Goal: Communication & Community: Answer question/provide support

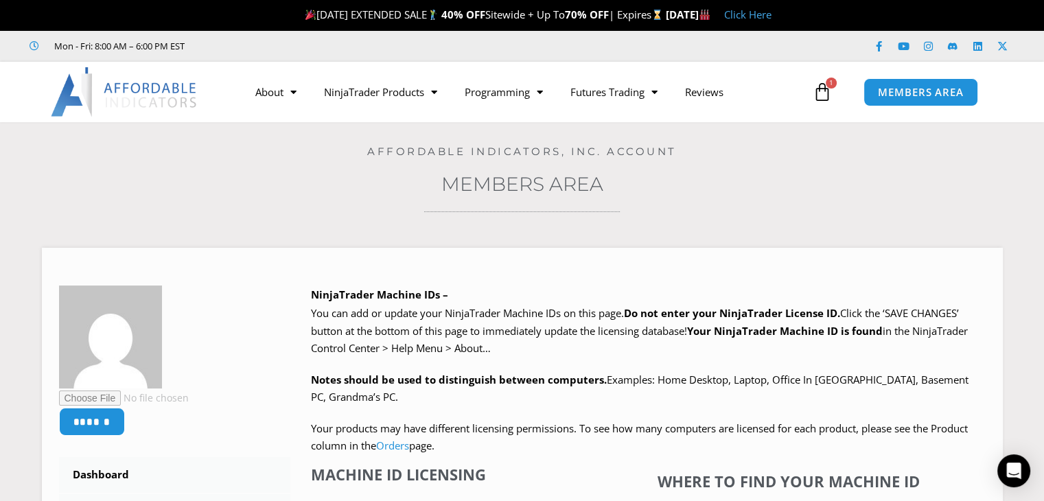
click at [872, 212] on div at bounding box center [522, 211] width 976 height 3
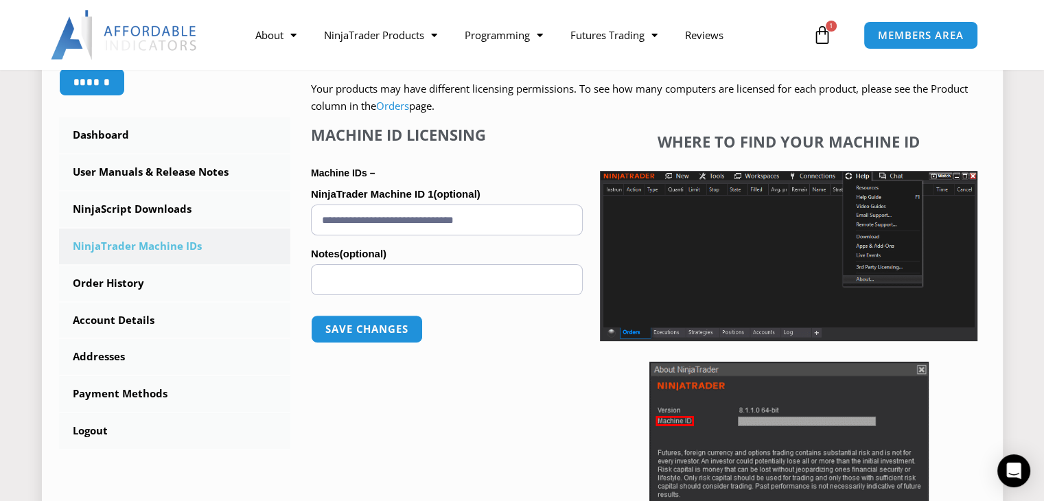
scroll to position [343, 0]
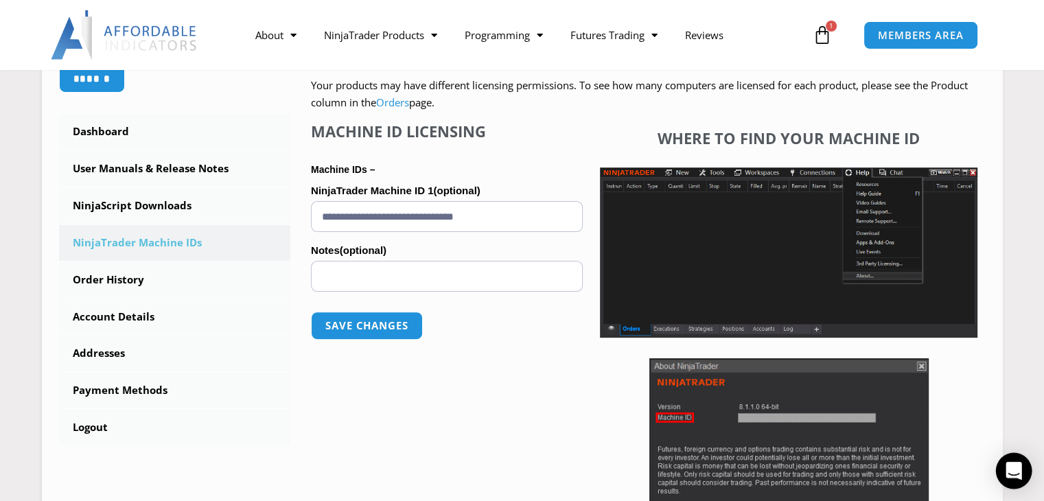
click at [1018, 468] on icon "Open Intercom Messenger" at bounding box center [1014, 471] width 16 height 18
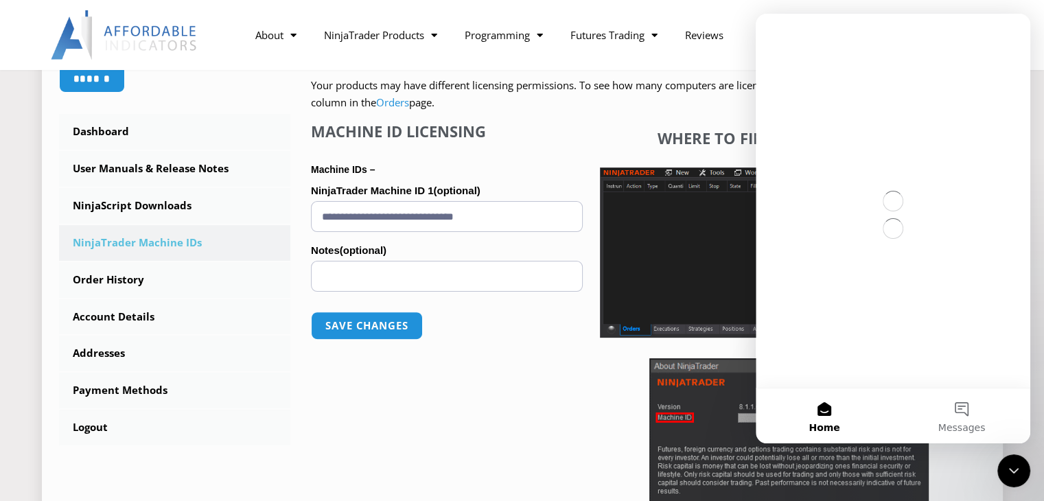
scroll to position [0, 0]
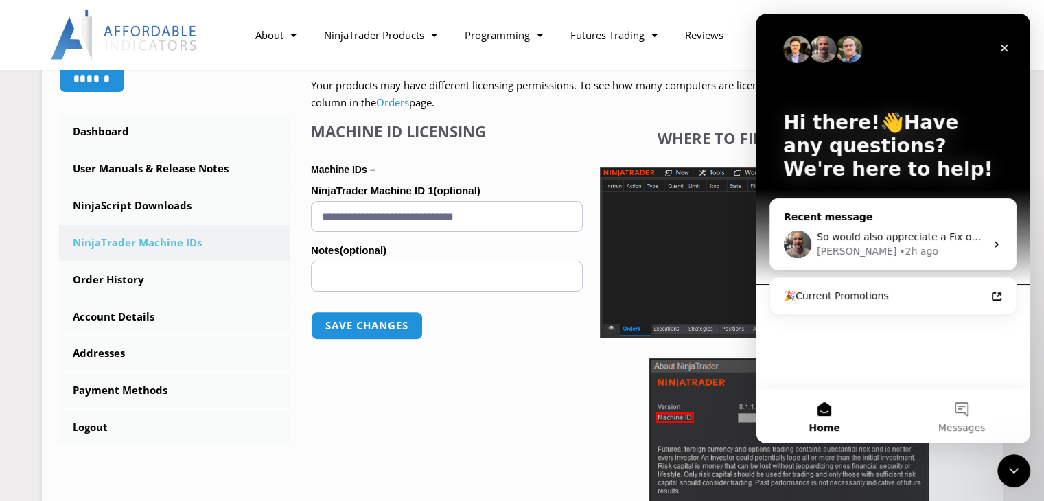
click at [899, 244] on div "• 2h ago" at bounding box center [918, 251] width 39 height 14
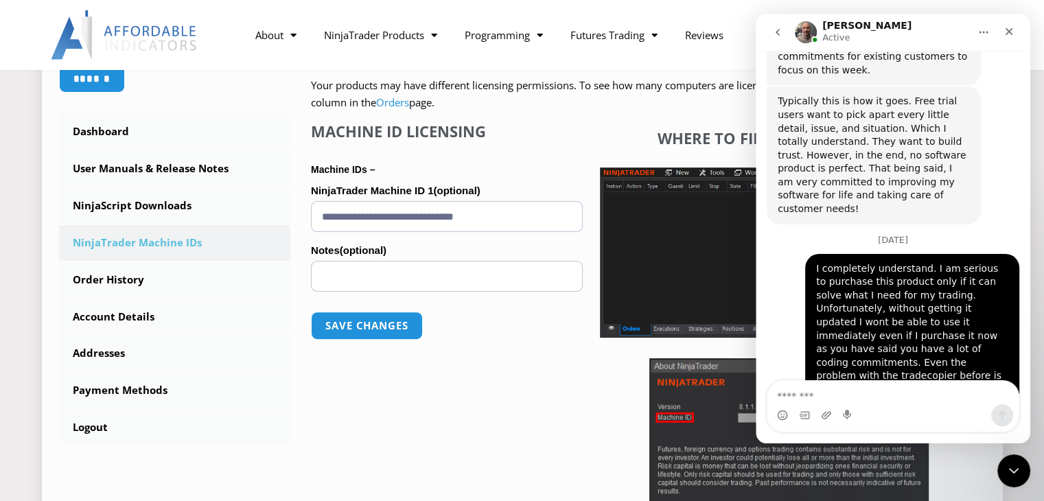
scroll to position [4575, 0]
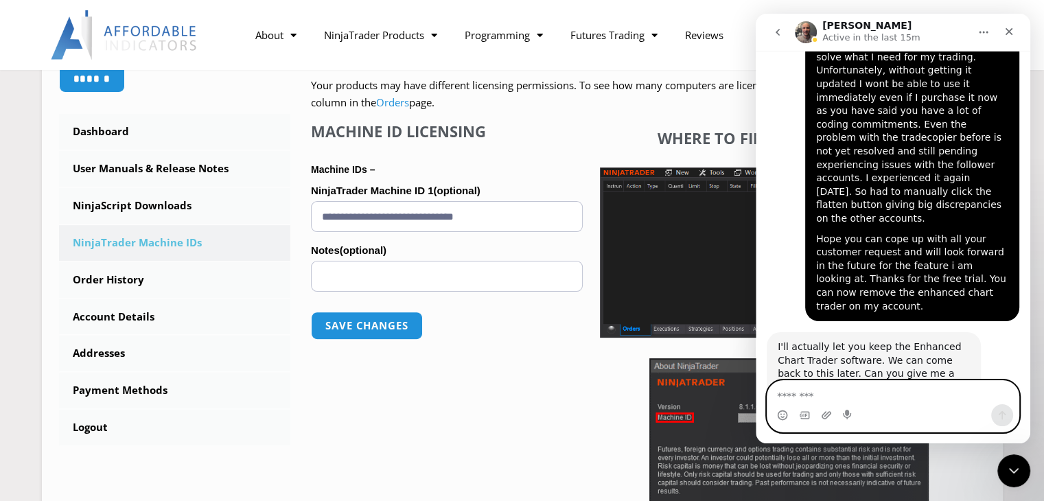
click at [868, 397] on textarea "Message…" at bounding box center [893, 392] width 251 height 23
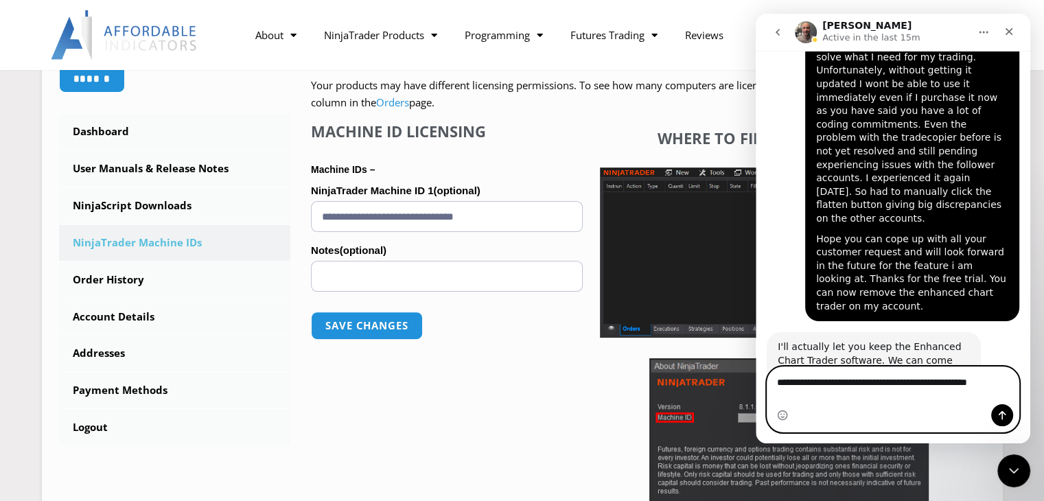
click at [860, 391] on textarea "**********" at bounding box center [893, 378] width 251 height 23
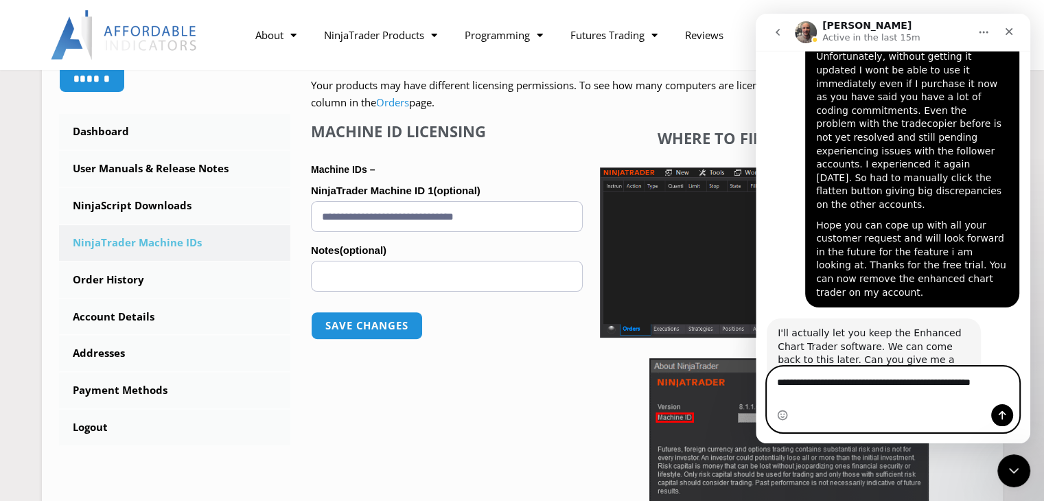
click at [943, 401] on textarea "**********" at bounding box center [893, 385] width 251 height 37
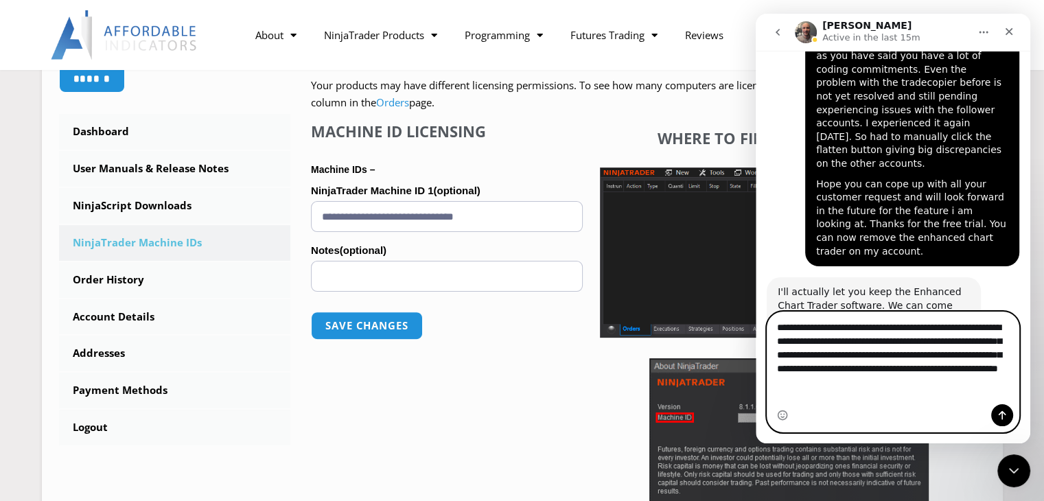
scroll to position [4644, 0]
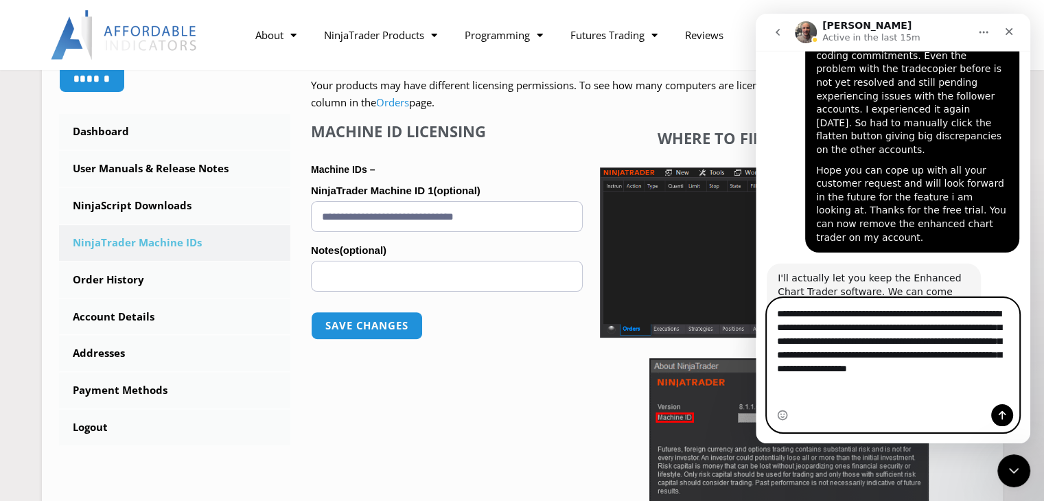
type textarea "**********"
click at [1001, 415] on icon "Send a message…" at bounding box center [1002, 415] width 11 height 11
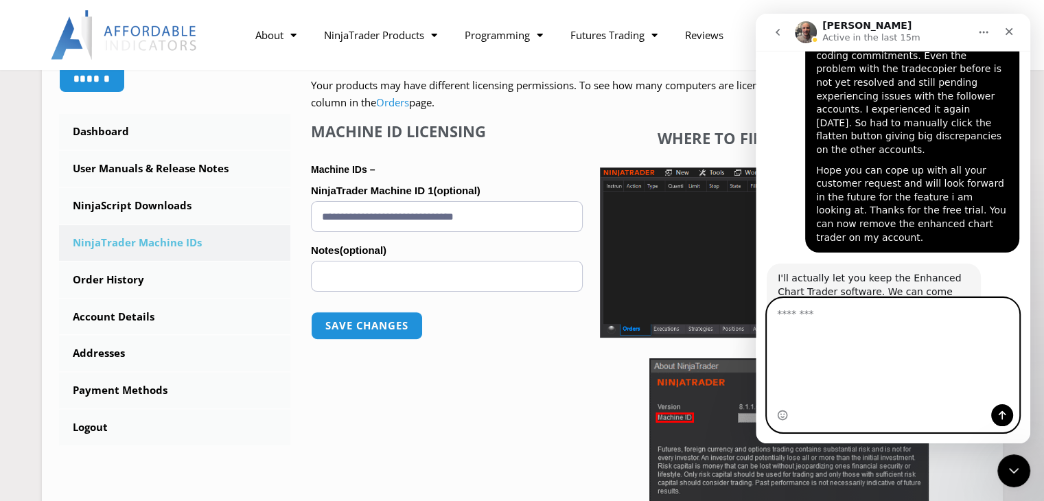
scroll to position [4696, 0]
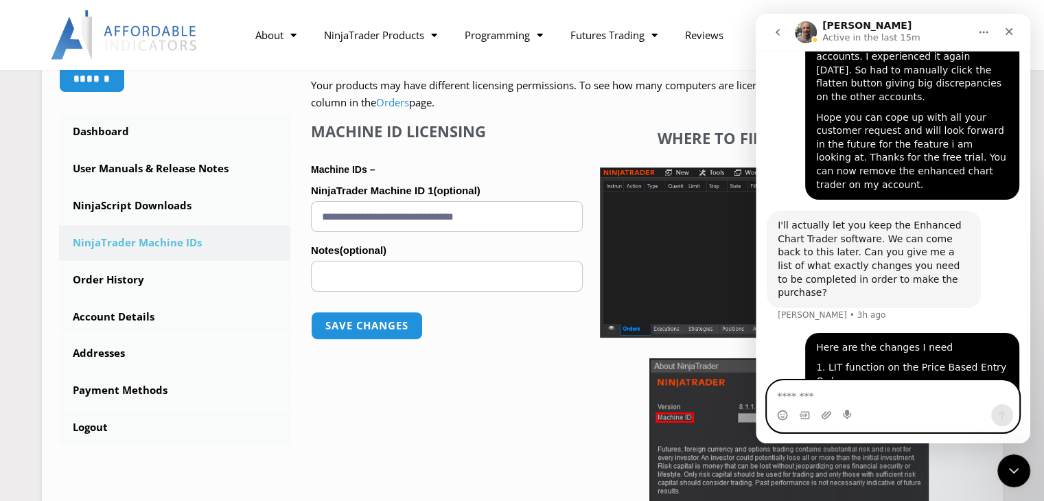
click at [878, 396] on textarea "Message…" at bounding box center [893, 392] width 251 height 23
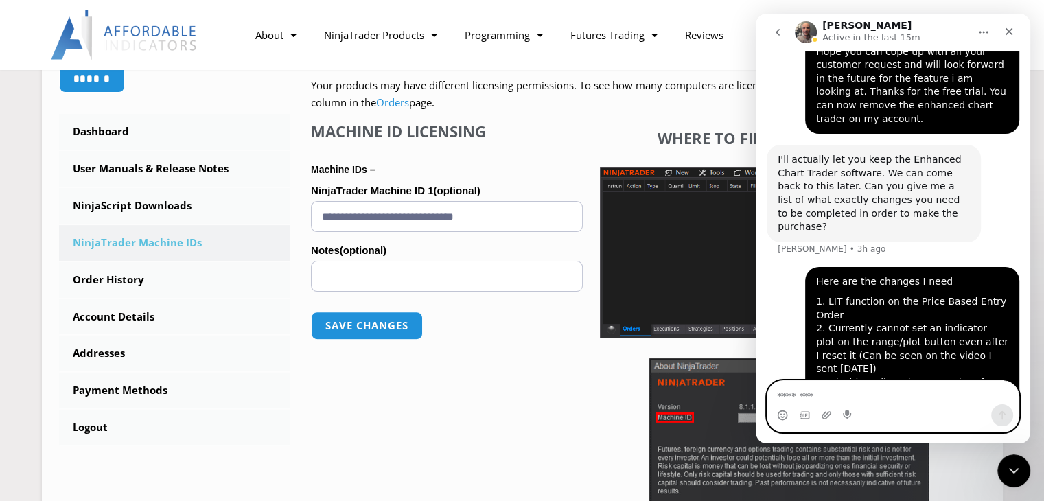
scroll to position [4776, 0]
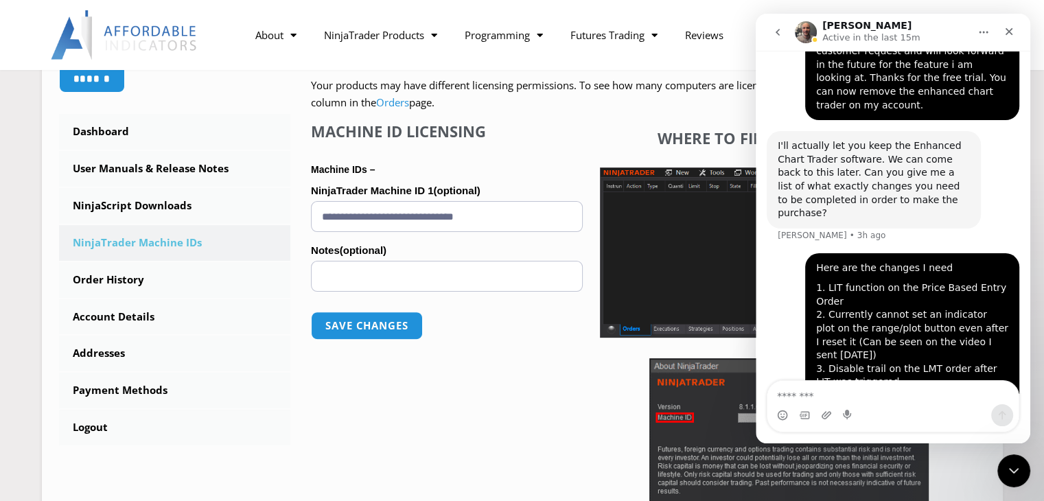
click at [867, 395] on textarea "Message…" at bounding box center [893, 392] width 251 height 23
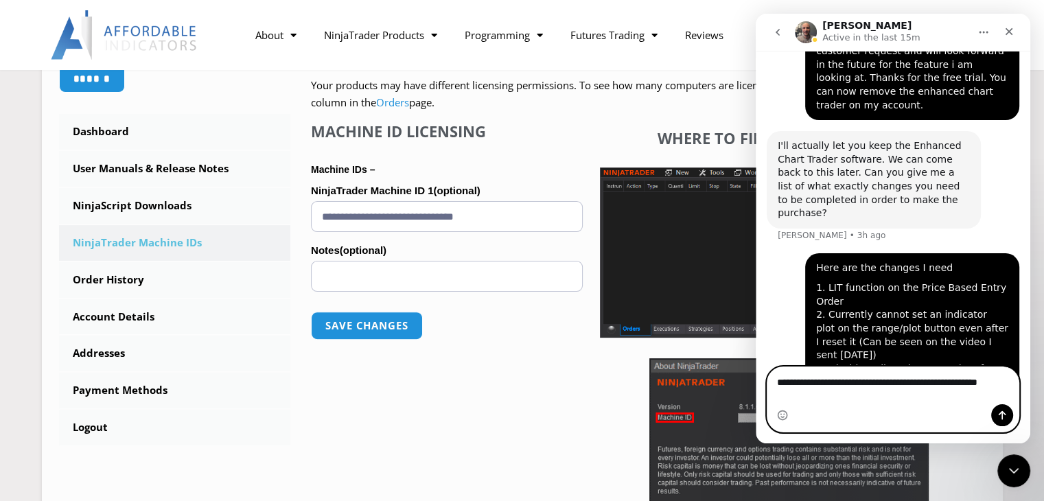
scroll to position [4790, 0]
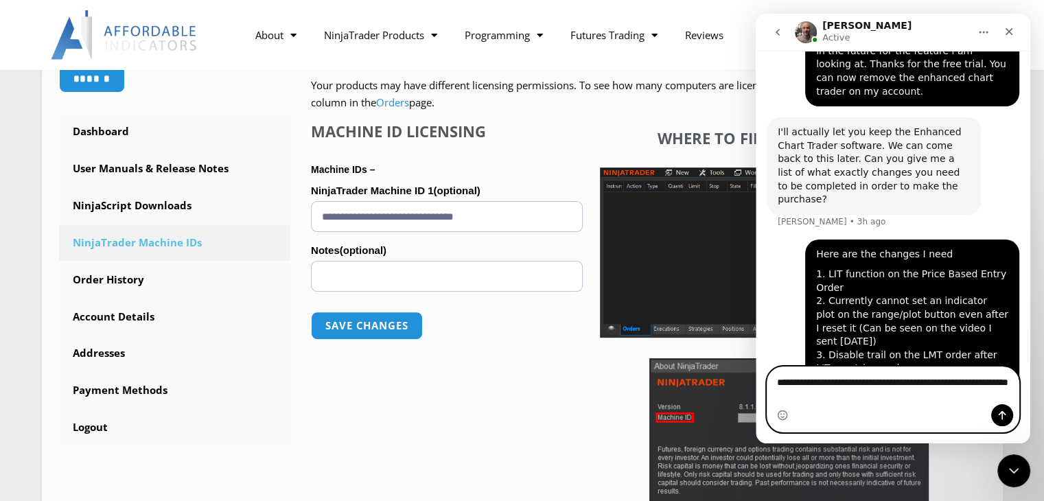
type textarea "**********"
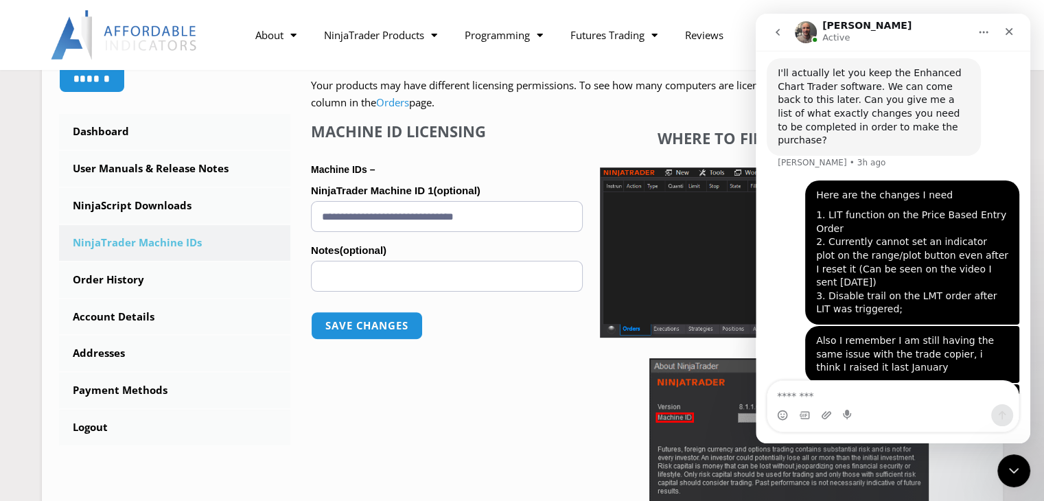
scroll to position [4874, 0]
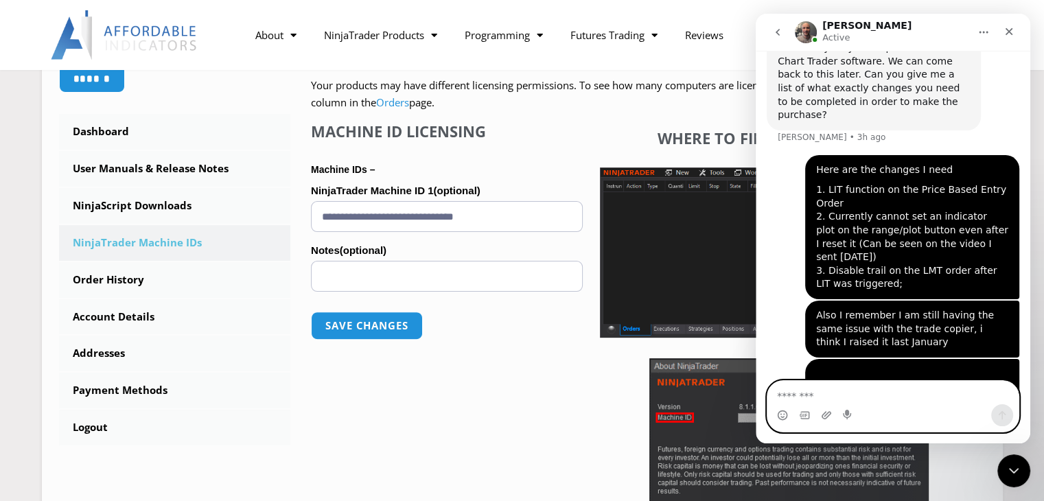
drag, startPoint x: 827, startPoint y: 391, endPoint x: 824, endPoint y: 399, distance: 8.0
click at [827, 391] on textarea "Message…" at bounding box center [893, 392] width 251 height 23
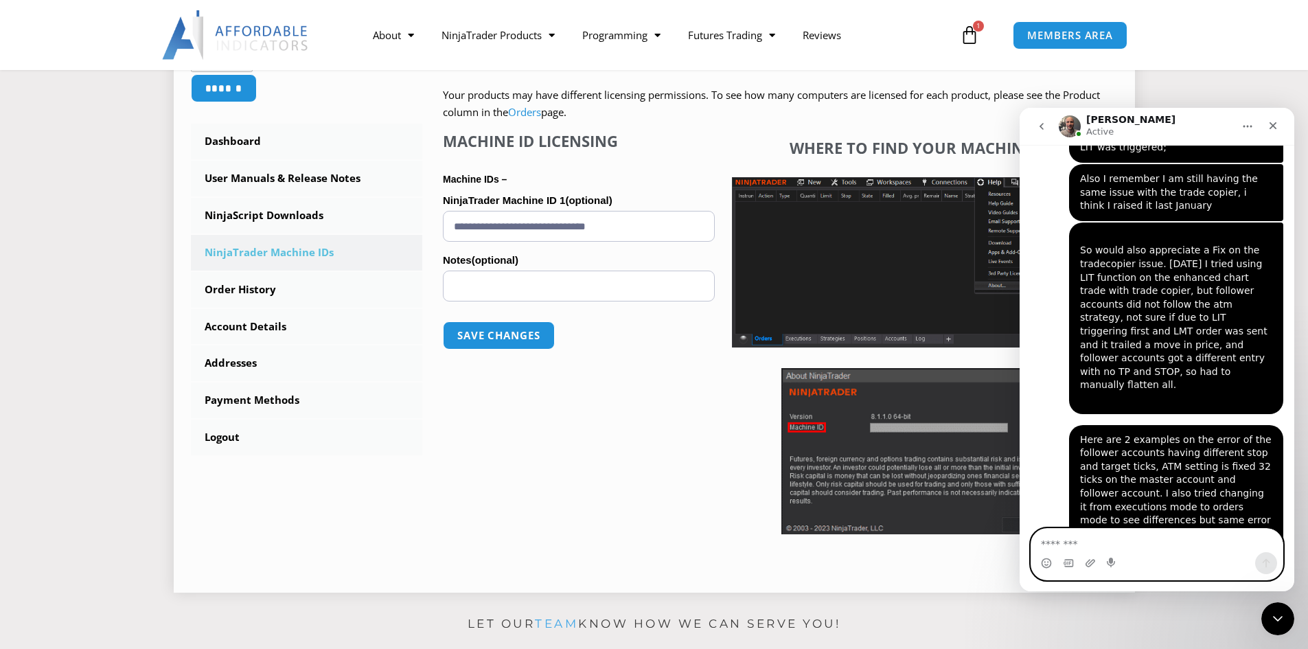
scroll to position [5036, 0]
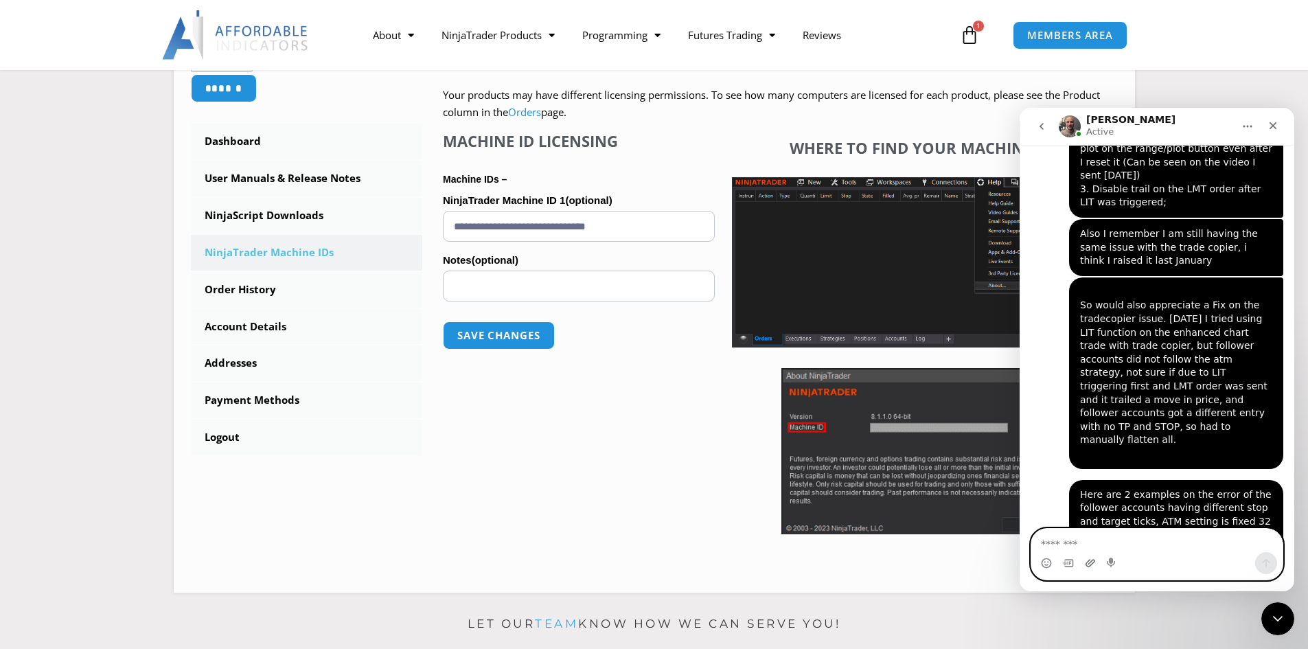
click at [1043, 500] on icon "Upload attachment" at bounding box center [1090, 563] width 10 height 8
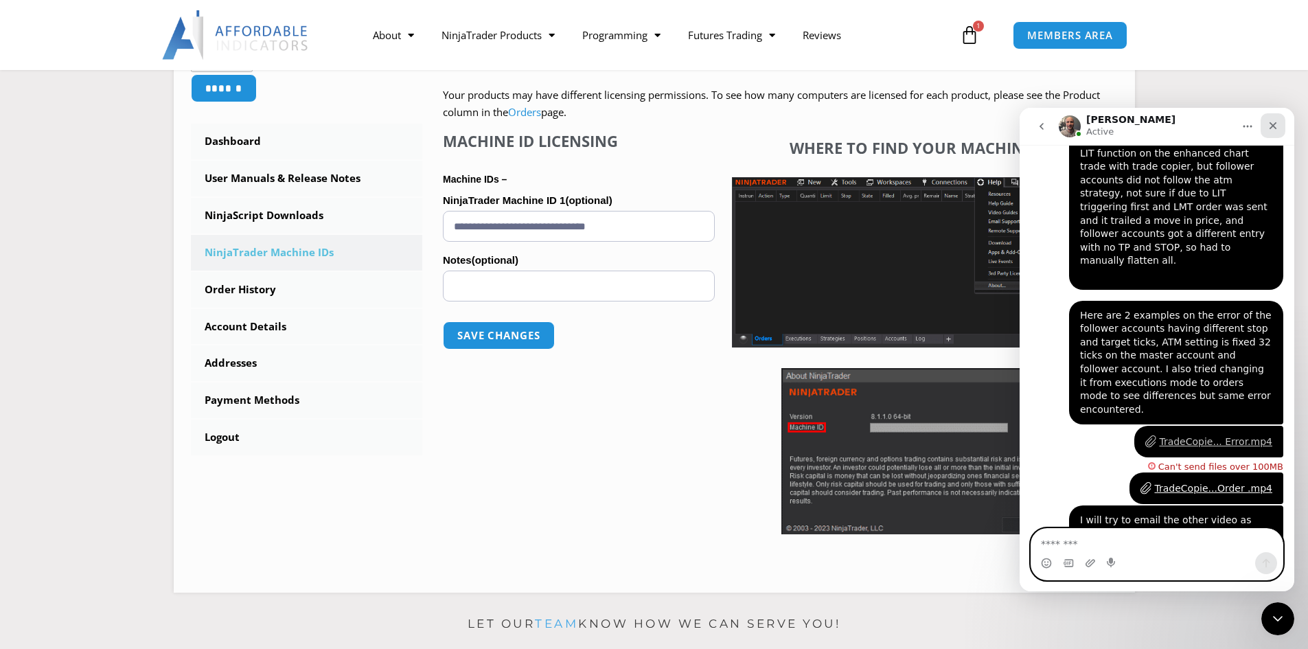
scroll to position [5221, 0]
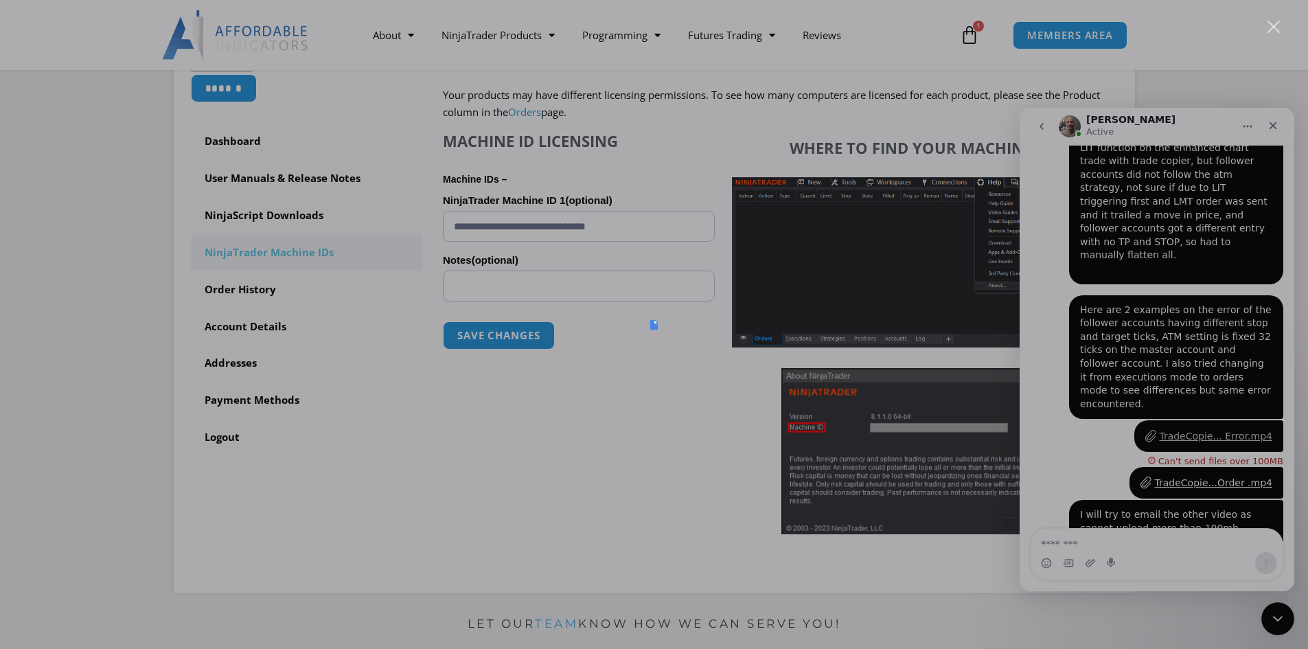
scroll to position [0, 0]
click at [1043, 474] on div "Intercom messenger" at bounding box center [654, 324] width 1308 height 649
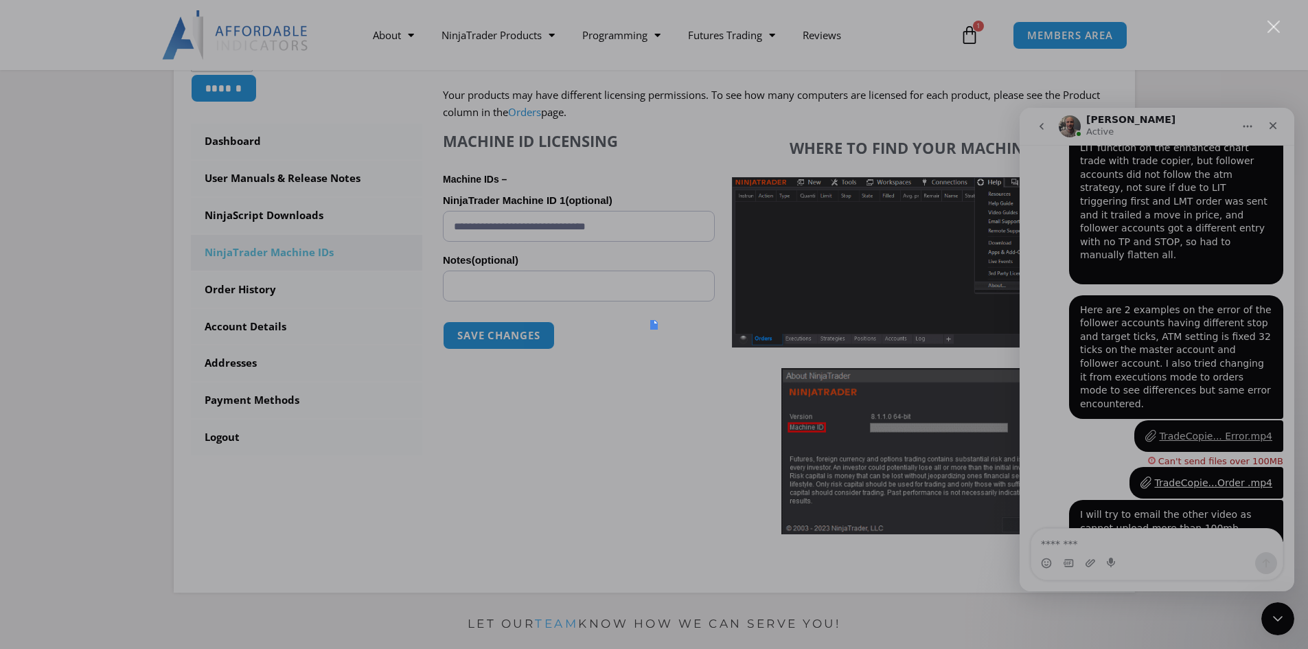
click at [1043, 473] on div "Intercom messenger" at bounding box center [654, 324] width 1308 height 649
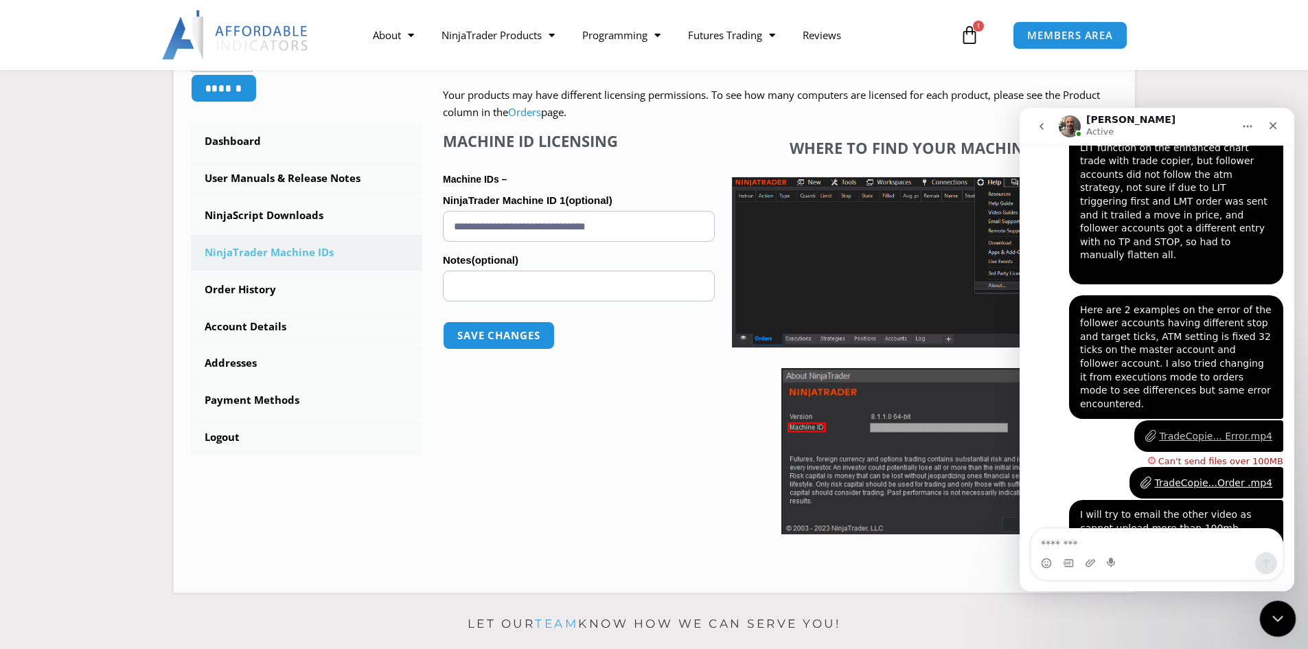
click at [1043, 500] on icon "Close Intercom Messenger" at bounding box center [1275, 616] width 16 height 16
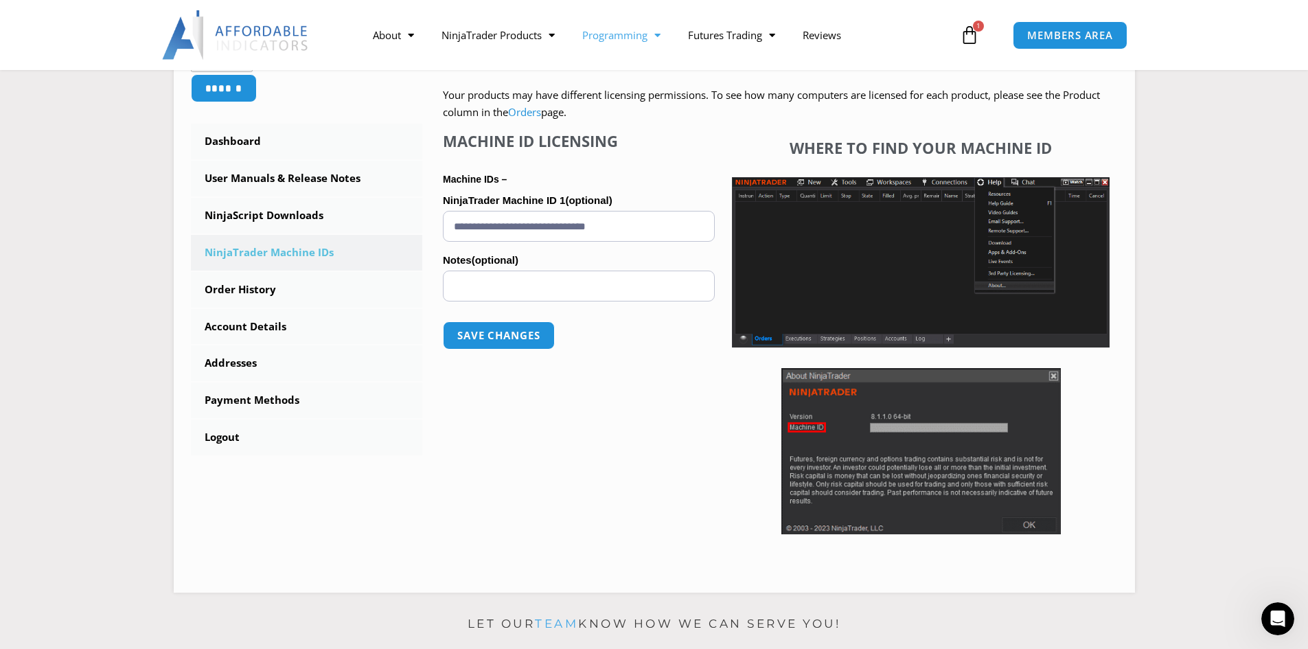
scroll to position [5221, 0]
